Goal: Information Seeking & Learning: Learn about a topic

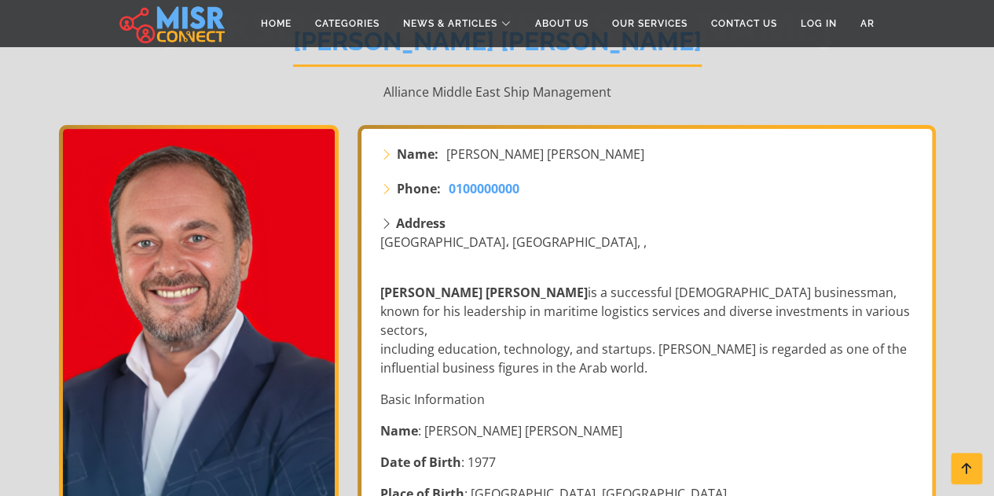
scroll to position [236, 0]
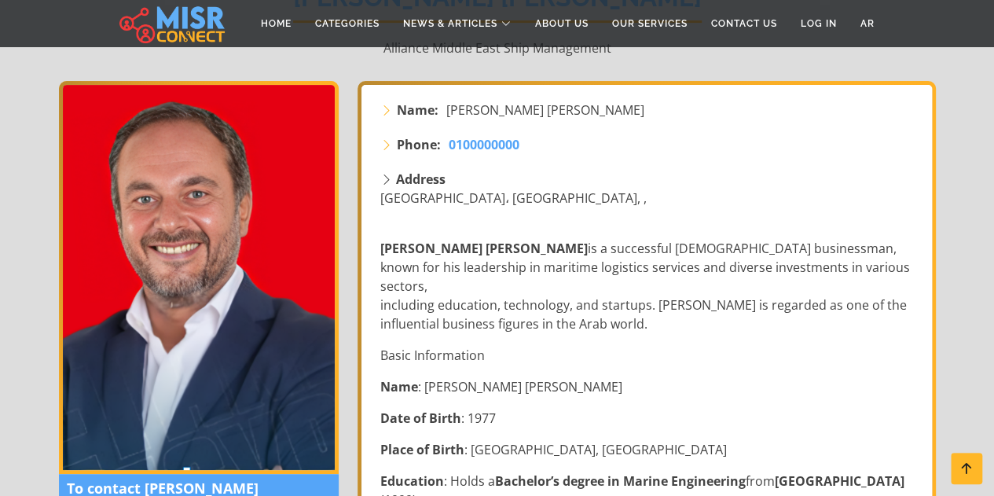
click at [191, 200] on img at bounding box center [199, 277] width 280 height 393
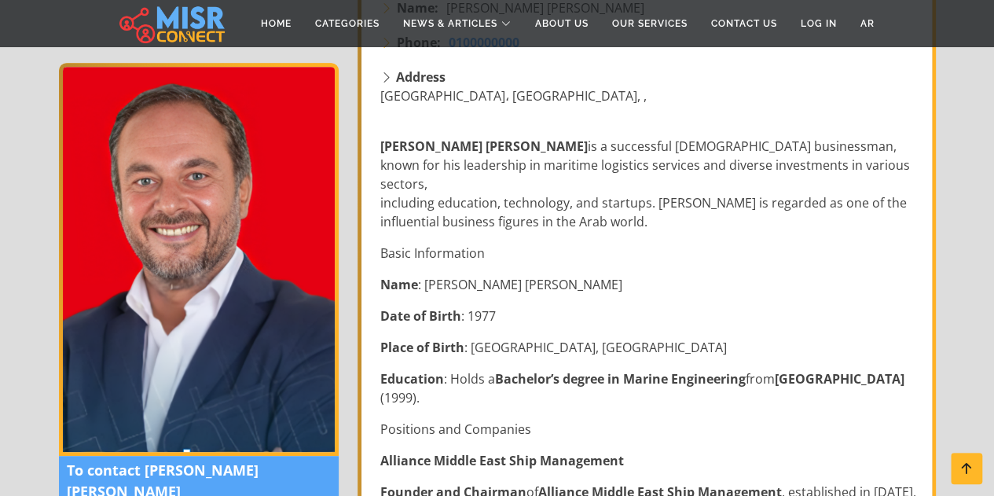
scroll to position [314, 0]
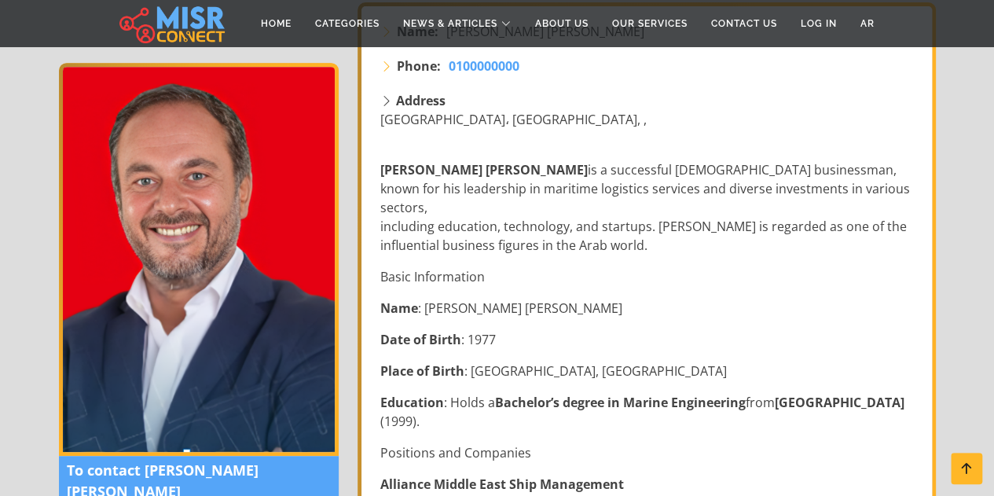
click at [526, 164] on p "[PERSON_NAME] [PERSON_NAME] is a successful [DEMOGRAPHIC_DATA] businessman, kno…" at bounding box center [648, 207] width 536 height 94
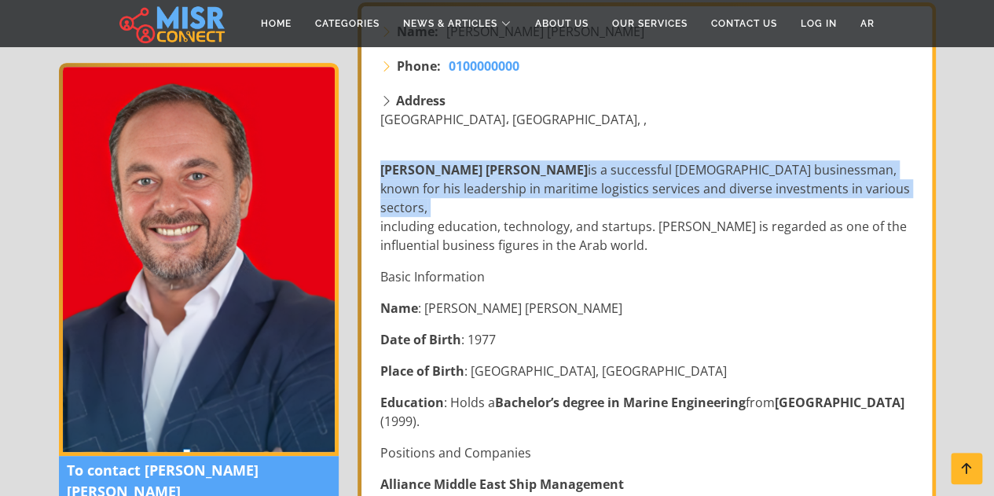
click at [526, 164] on p "[PERSON_NAME] [PERSON_NAME] is a successful [DEMOGRAPHIC_DATA] businessman, kno…" at bounding box center [648, 207] width 536 height 94
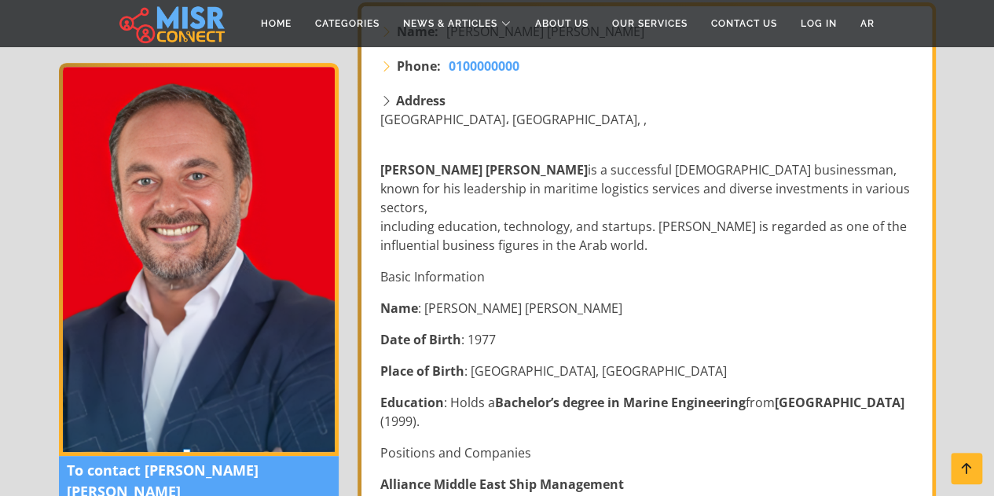
click at [560, 192] on p "[PERSON_NAME] [PERSON_NAME] is a successful [DEMOGRAPHIC_DATA] businessman, kno…" at bounding box center [648, 207] width 536 height 94
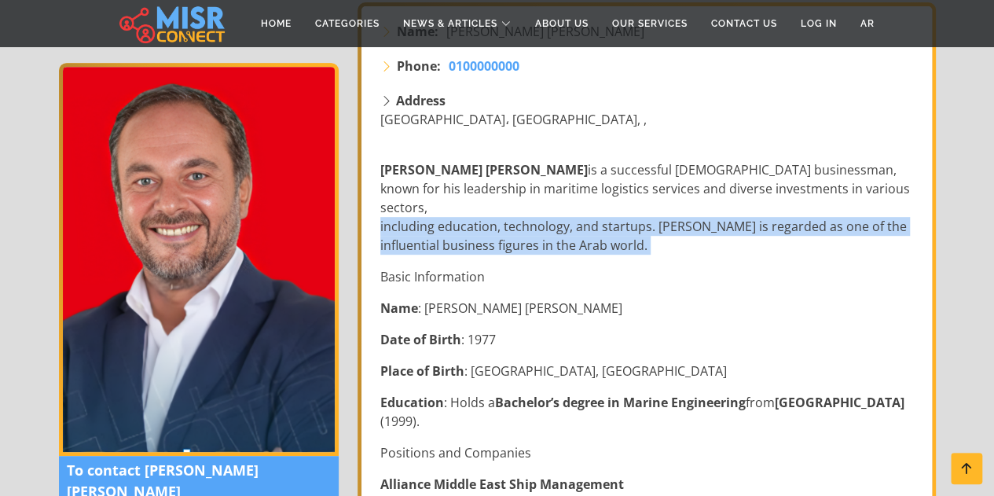
click at [560, 192] on p "[PERSON_NAME] [PERSON_NAME] is a successful [DEMOGRAPHIC_DATA] businessman, kno…" at bounding box center [648, 207] width 536 height 94
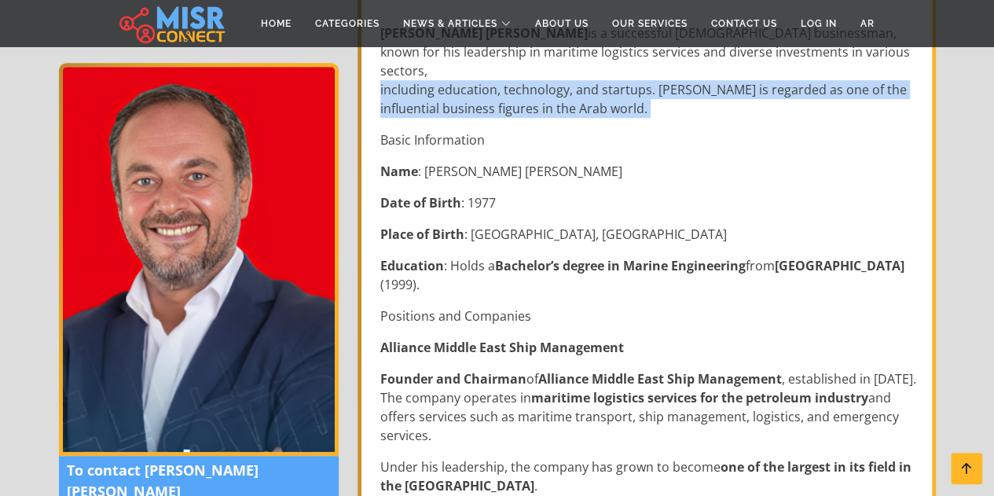
scroll to position [472, 0]
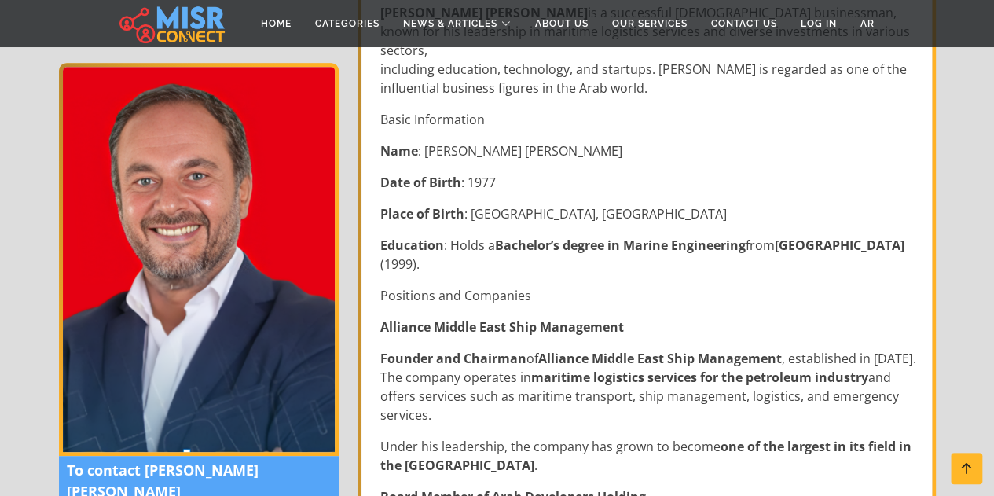
click at [527, 437] on p "Under his leadership, the company has grown to become one of the largest in its…" at bounding box center [648, 456] width 536 height 38
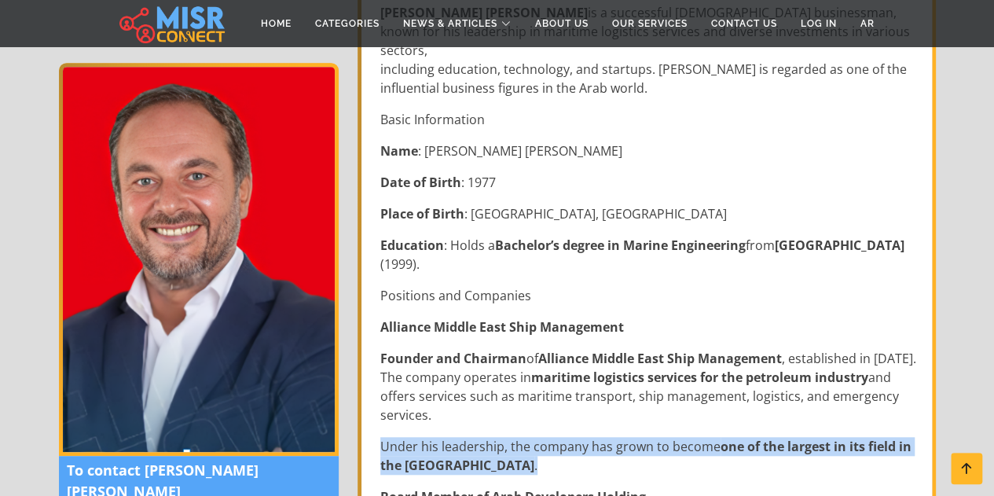
click at [527, 437] on p "Under his leadership, the company has grown to become one of the largest in its…" at bounding box center [648, 456] width 536 height 38
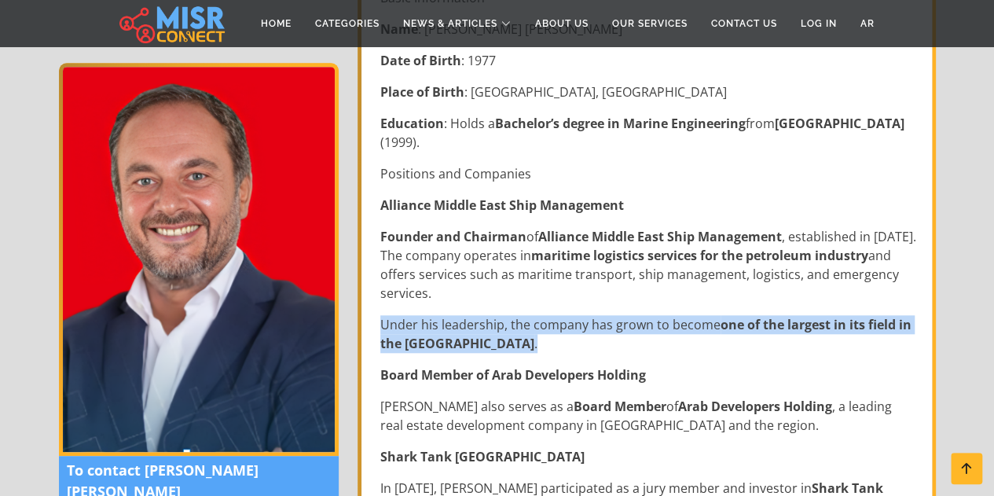
scroll to position [629, 0]
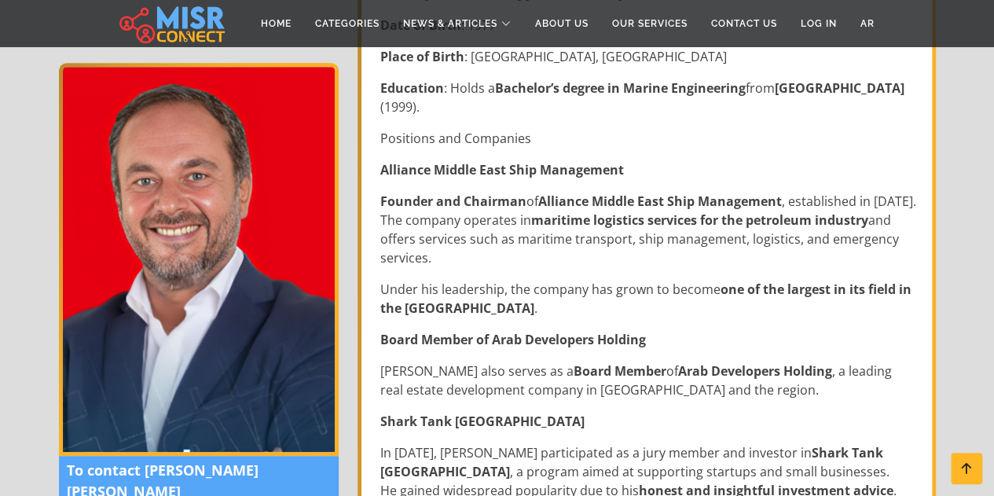
click at [533, 331] on strong "Board Member of Arab Developers Holding" at bounding box center [513, 339] width 266 height 17
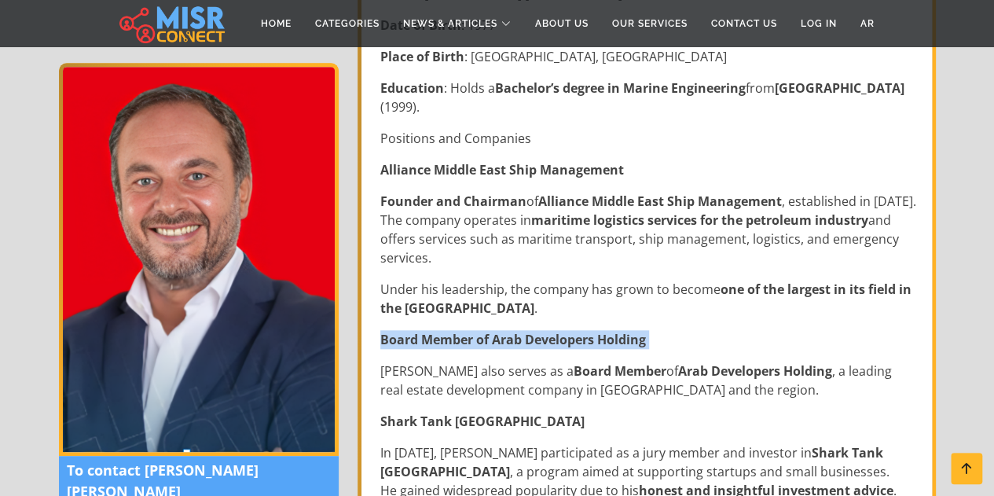
click at [533, 331] on strong "Board Member of Arab Developers Holding" at bounding box center [513, 339] width 266 height 17
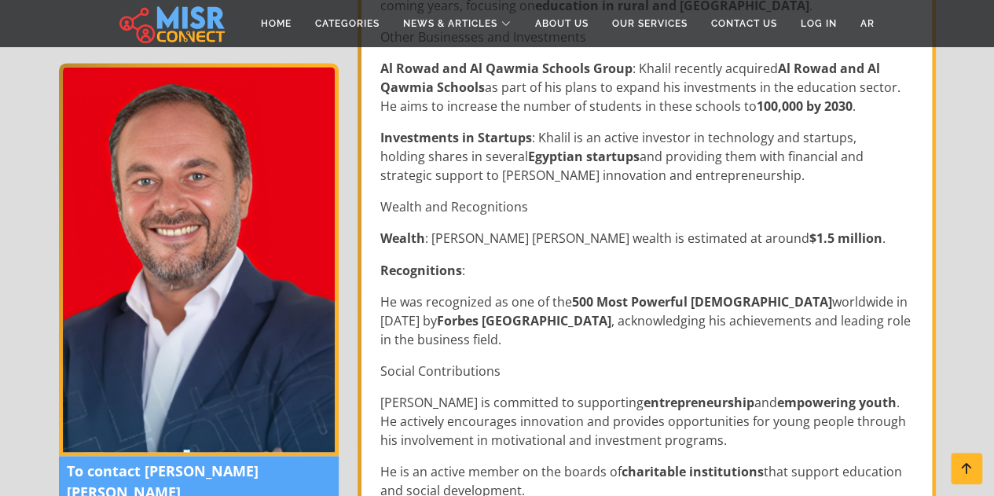
scroll to position [1257, 0]
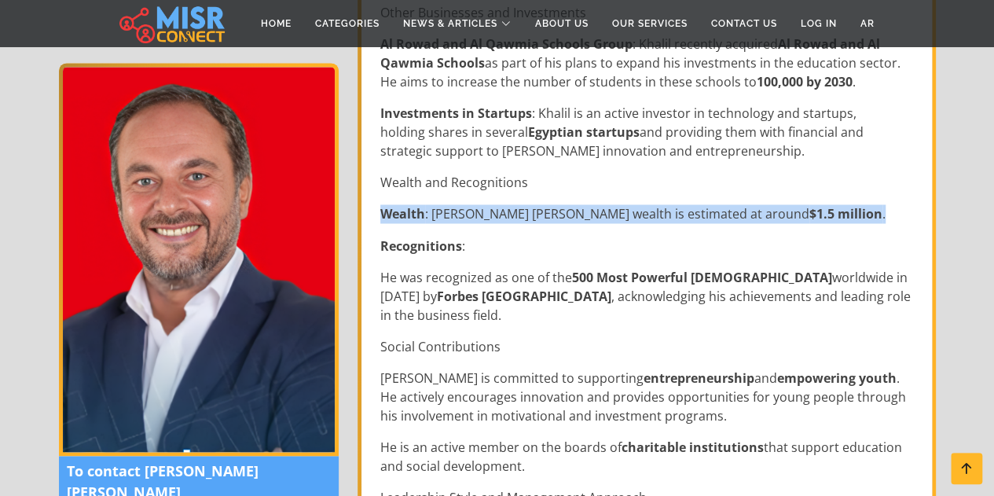
drag, startPoint x: 810, startPoint y: 174, endPoint x: 382, endPoint y: 169, distance: 428.3
click at [382, 204] on p "Wealth : [PERSON_NAME] [PERSON_NAME] wealth is estimated at around $1.5 million…" at bounding box center [648, 213] width 536 height 19
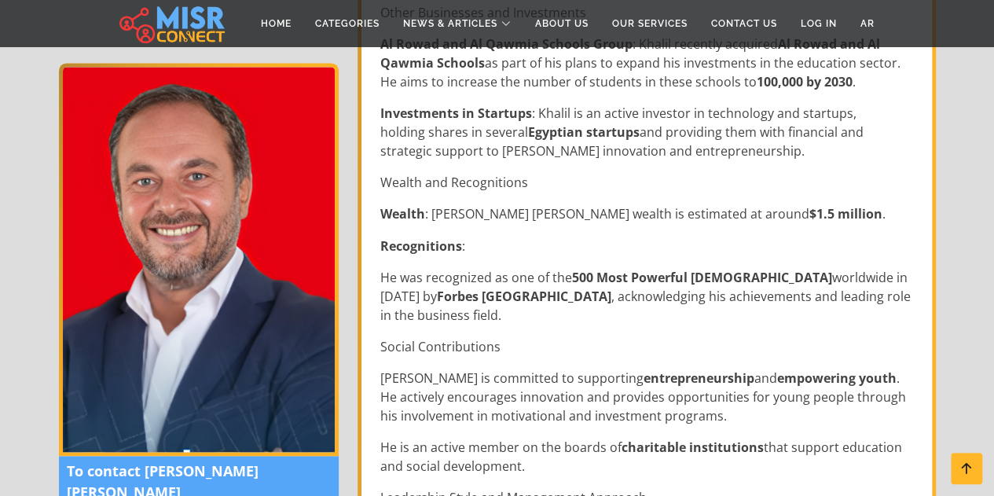
click at [576, 236] on p "Recognitions :" at bounding box center [648, 245] width 536 height 19
click at [575, 236] on p "Recognitions :" at bounding box center [648, 245] width 536 height 19
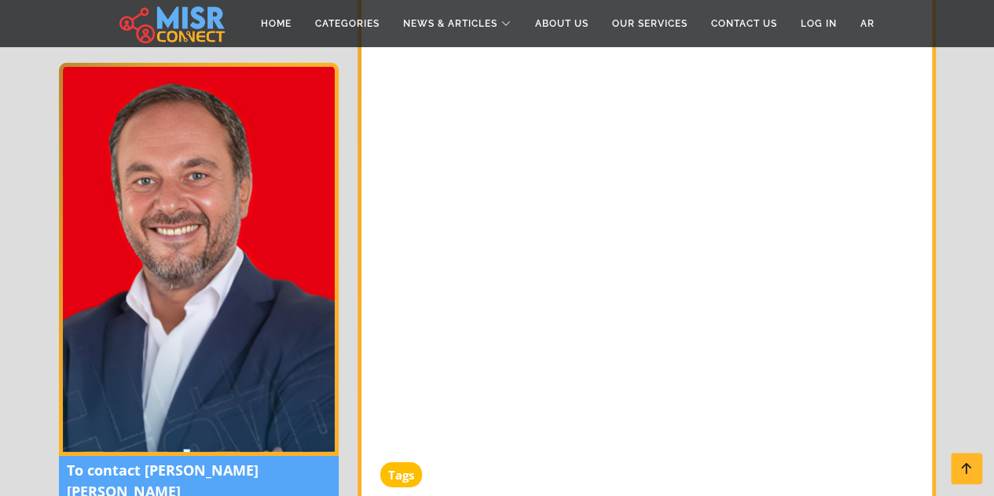
scroll to position [2279, 0]
